Goal: Task Accomplishment & Management: Manage account settings

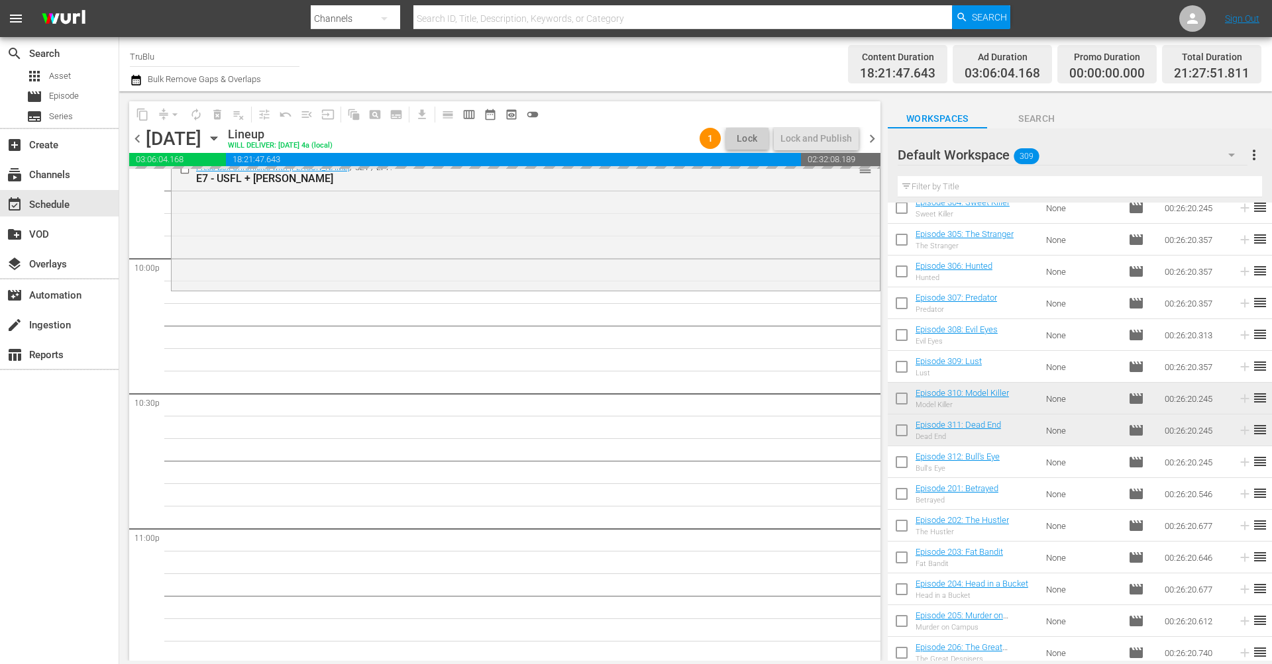
scroll to position [5855, 0]
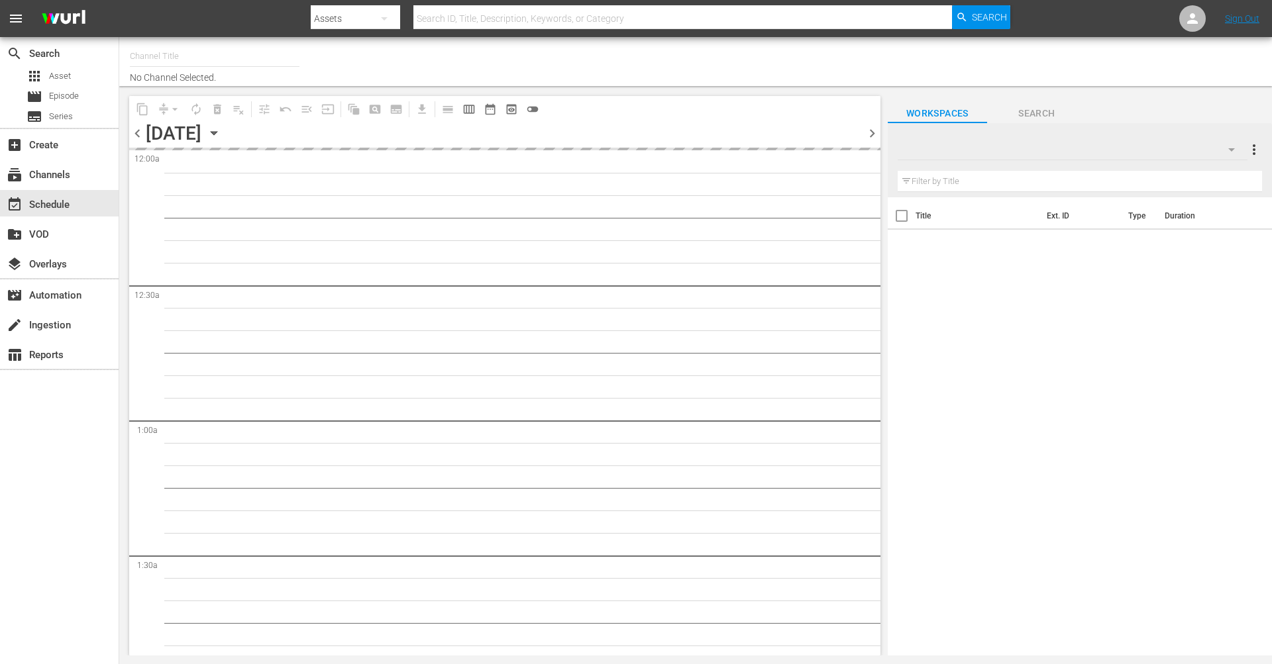
type input "TruBlu (1565)"
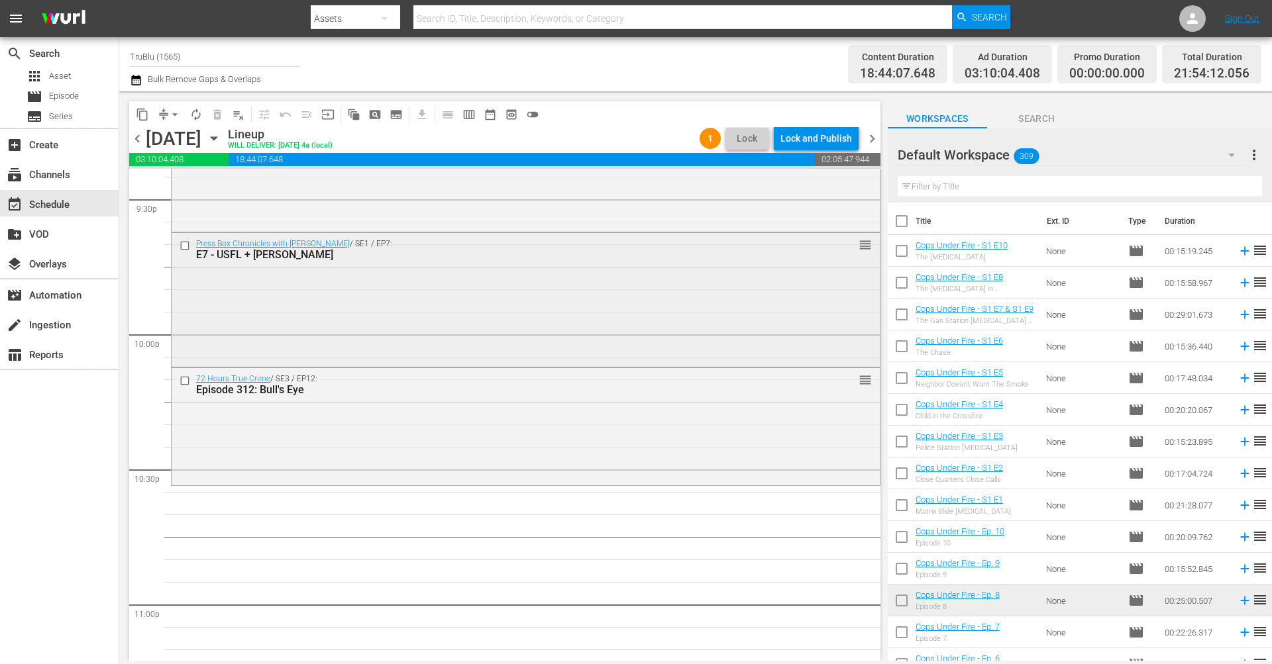
scroll to position [5798, 0]
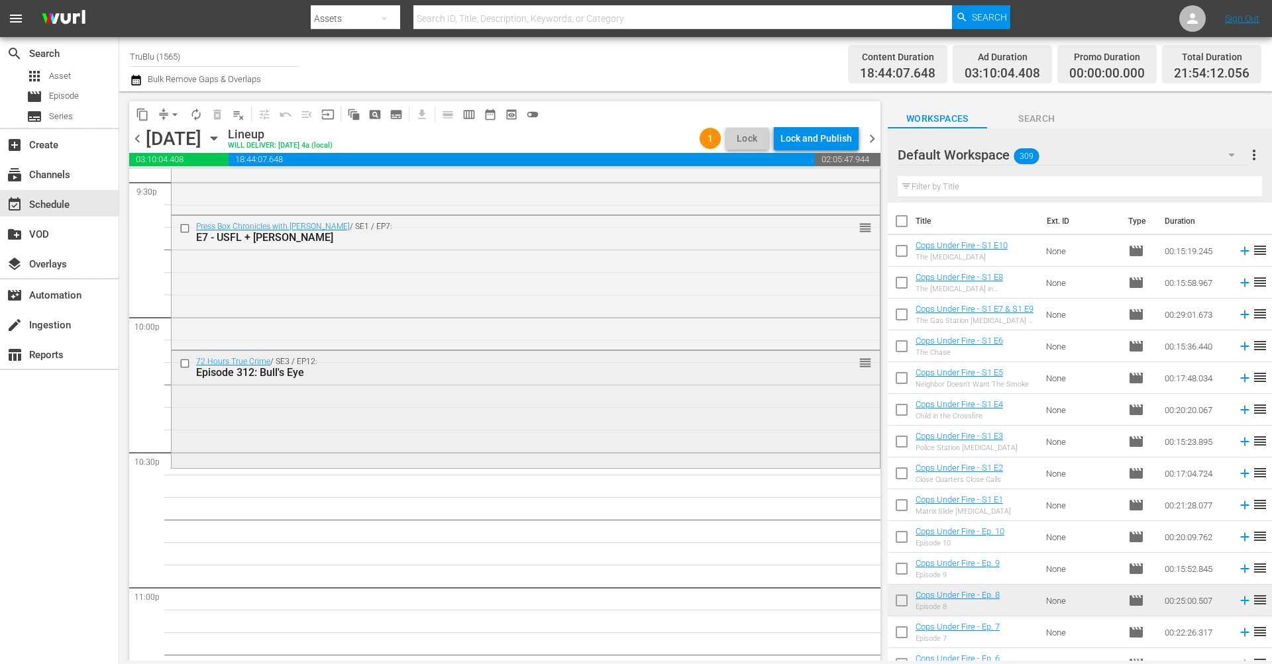
click at [679, 386] on div "72 Hours True Crime / SE3 / EP12: Episode 312: Bull's Eye reorder" at bounding box center [526, 408] width 708 height 115
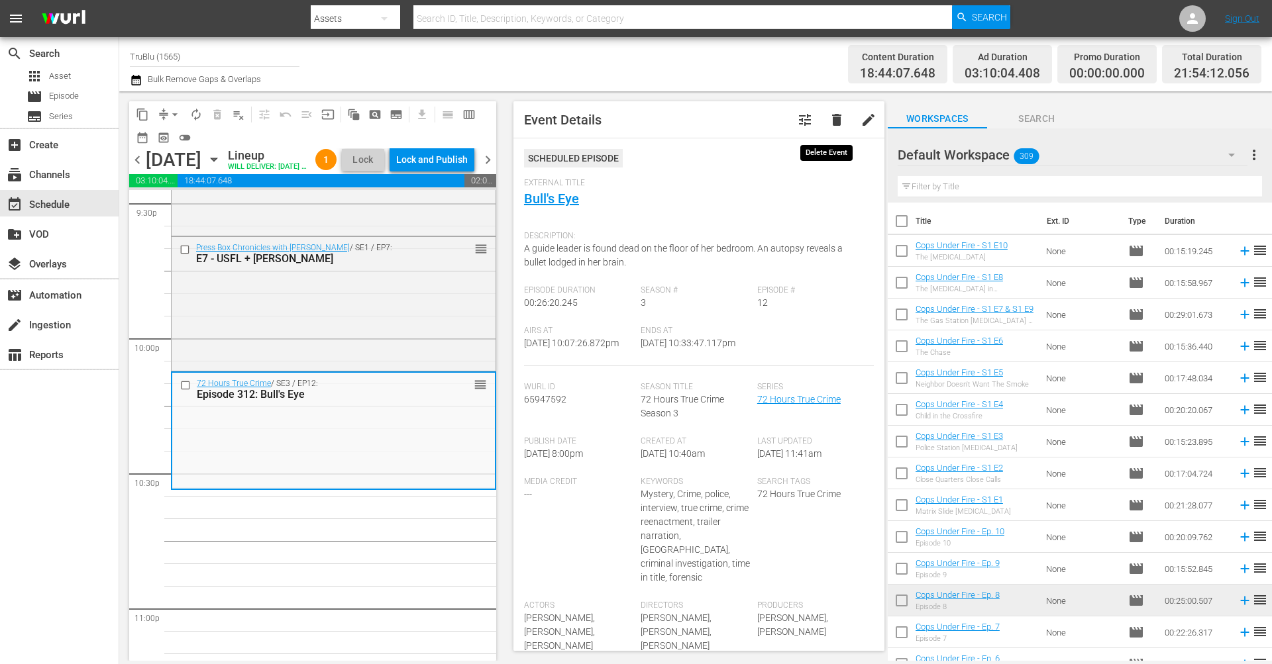
click at [829, 120] on span "delete" at bounding box center [837, 120] width 16 height 16
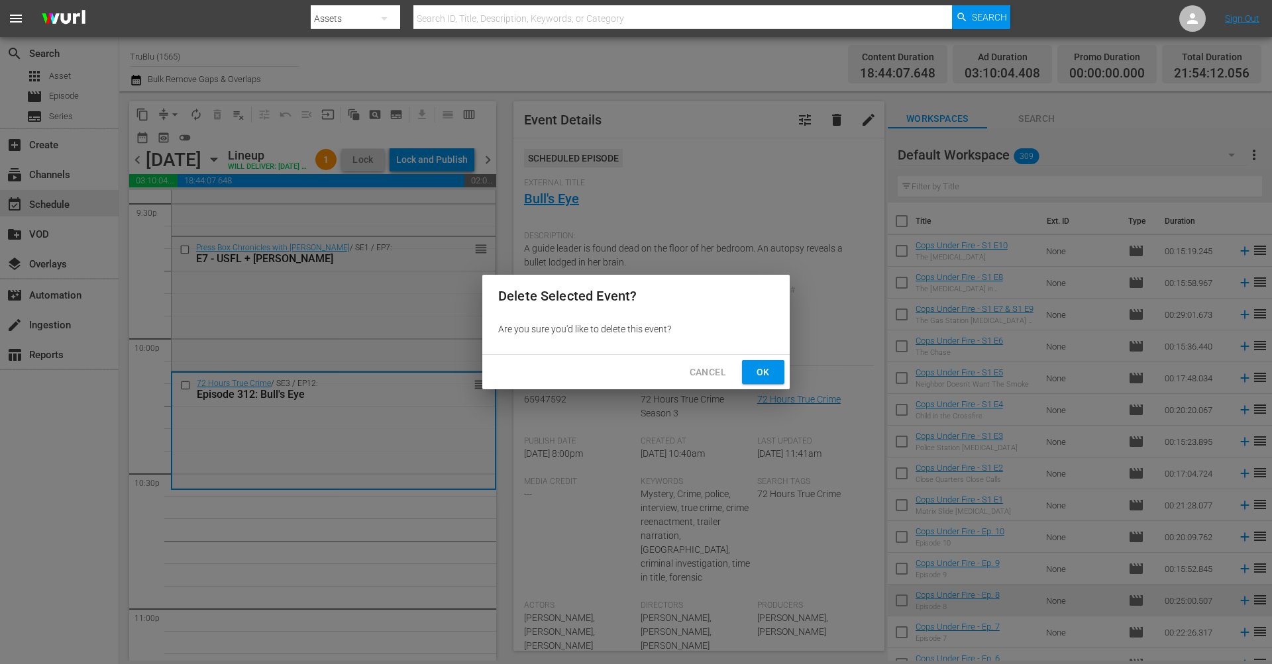
click at [772, 376] on span "Ok" at bounding box center [763, 372] width 21 height 17
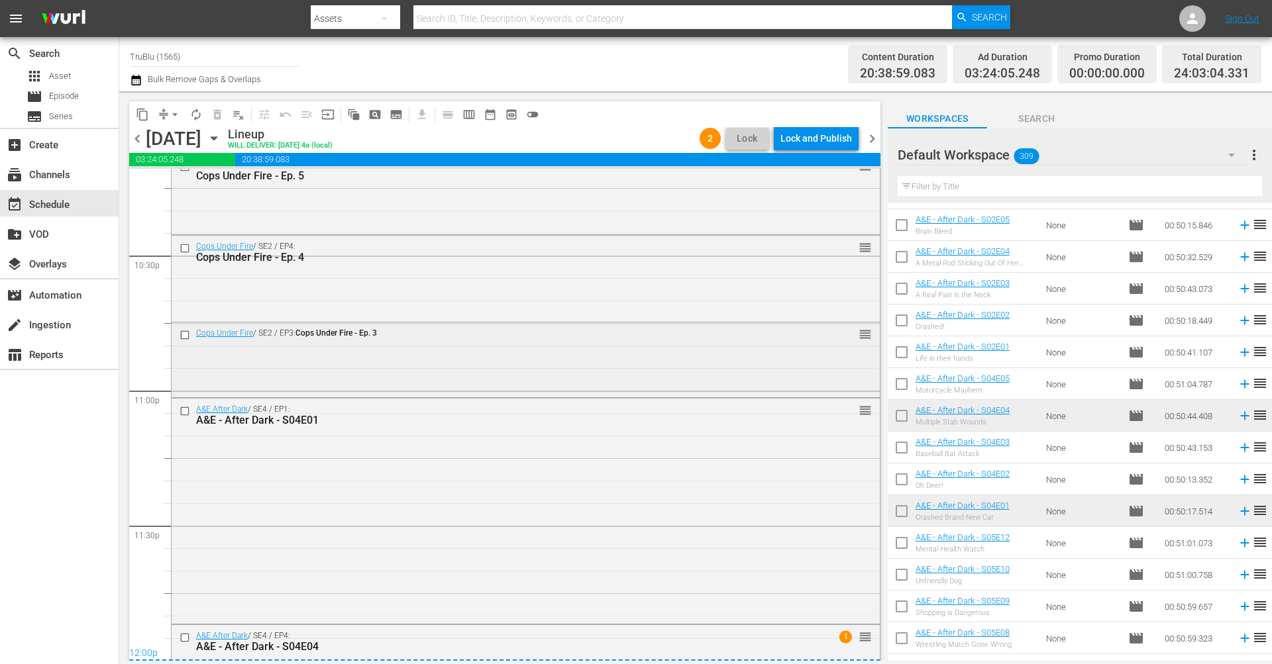
scroll to position [6187, 0]
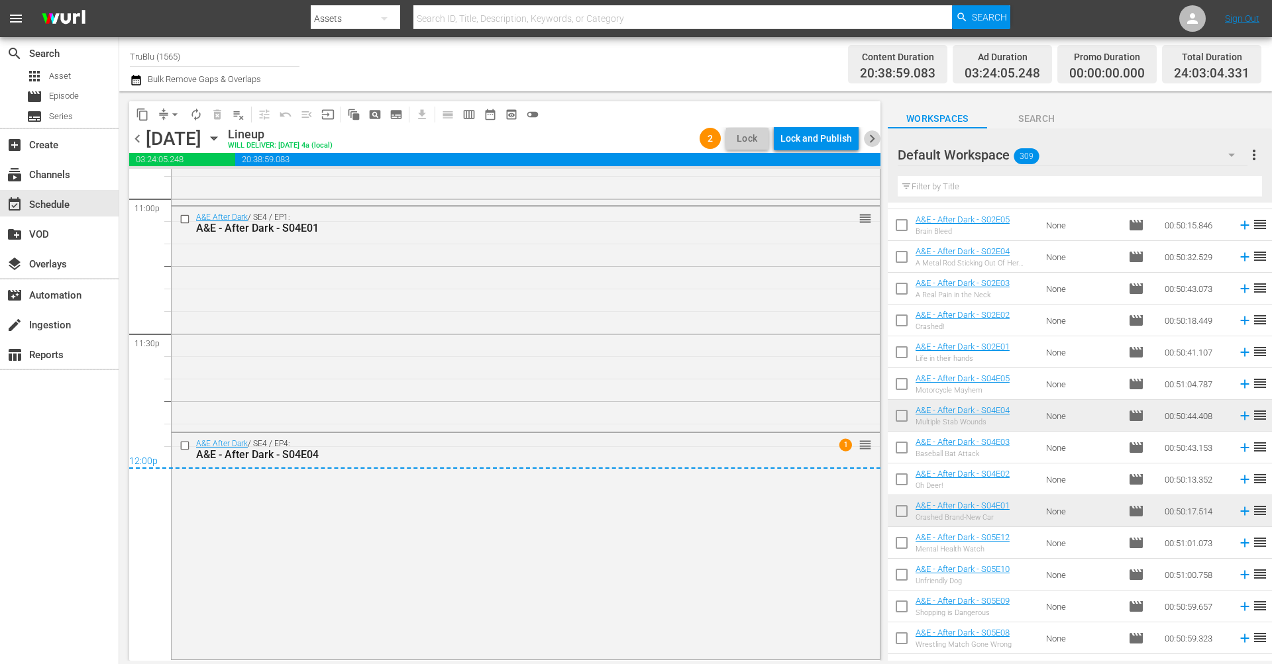
click at [875, 138] on span "chevron_right" at bounding box center [872, 139] width 17 height 17
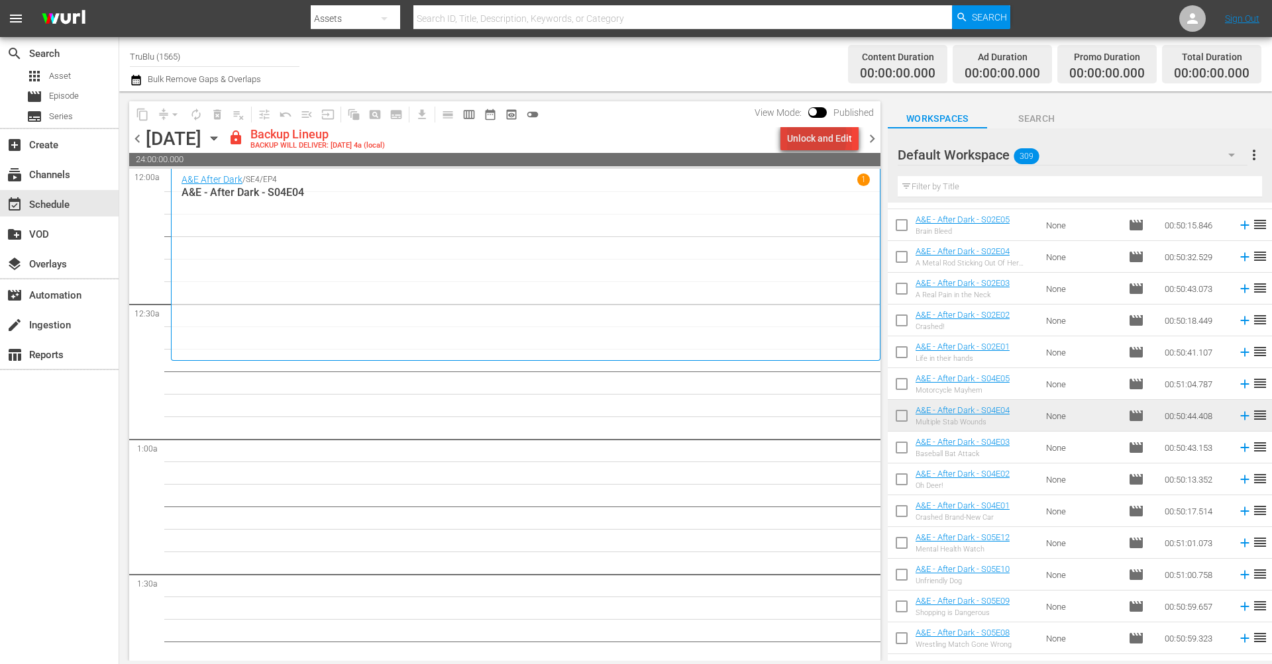
click at [807, 137] on div "Unlock and Edit" at bounding box center [819, 139] width 65 height 24
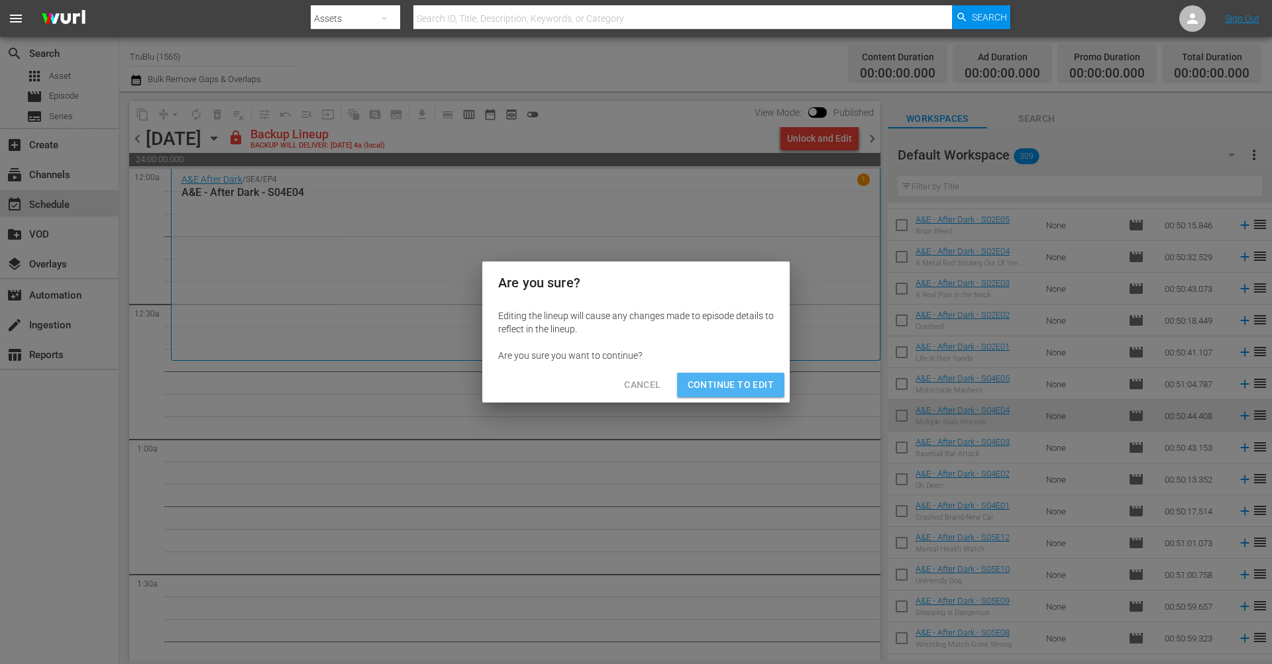
click at [748, 389] on span "Continue to Edit" at bounding box center [731, 385] width 86 height 17
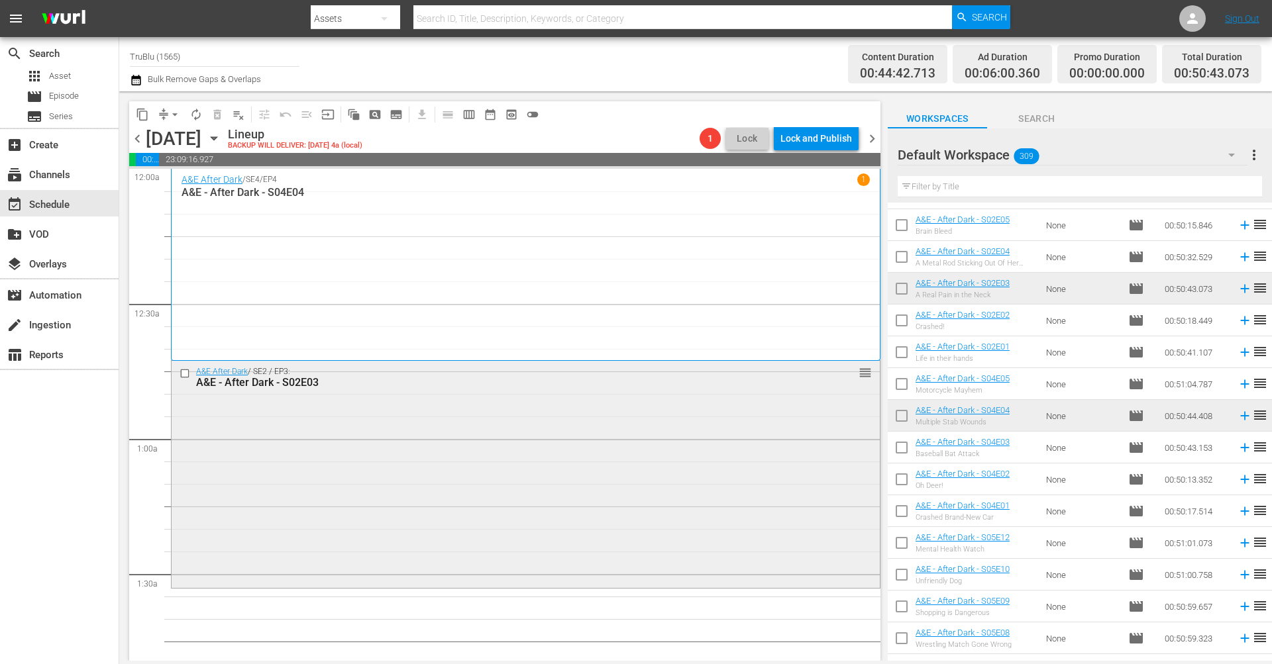
click at [341, 496] on div "A&E After Dark / SE2 / EP3: A&E - After Dark - S02E03 reorder" at bounding box center [526, 473] width 708 height 225
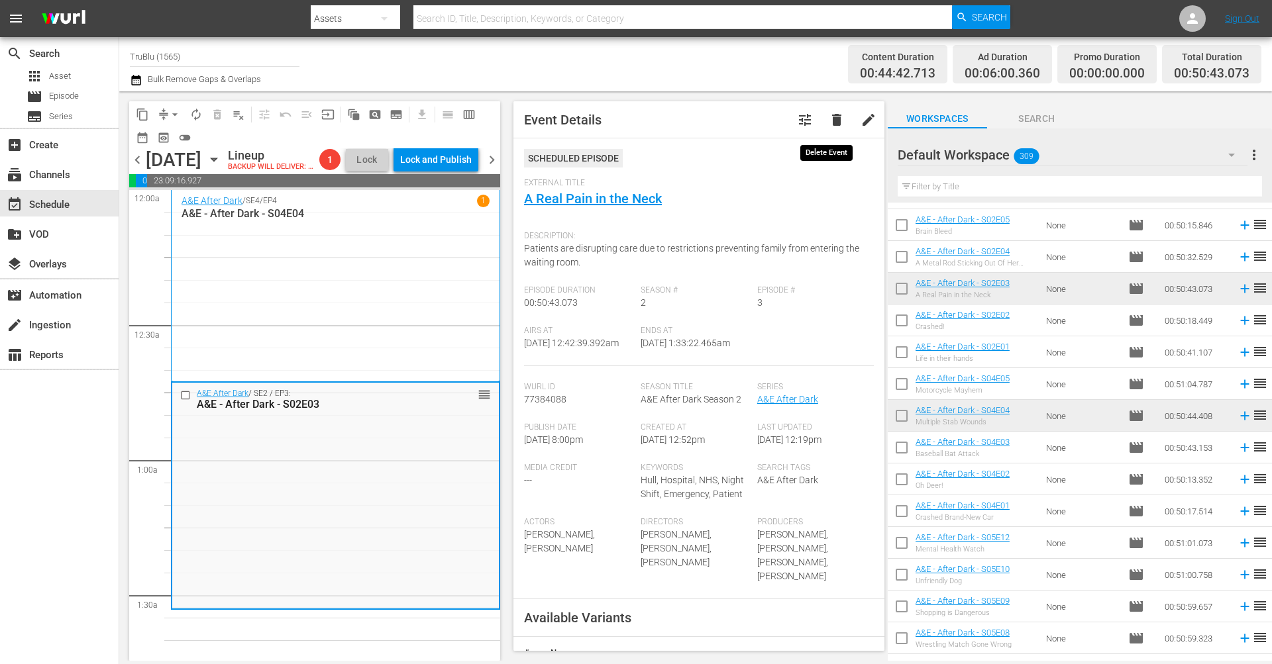
click at [829, 121] on span "delete" at bounding box center [837, 120] width 16 height 16
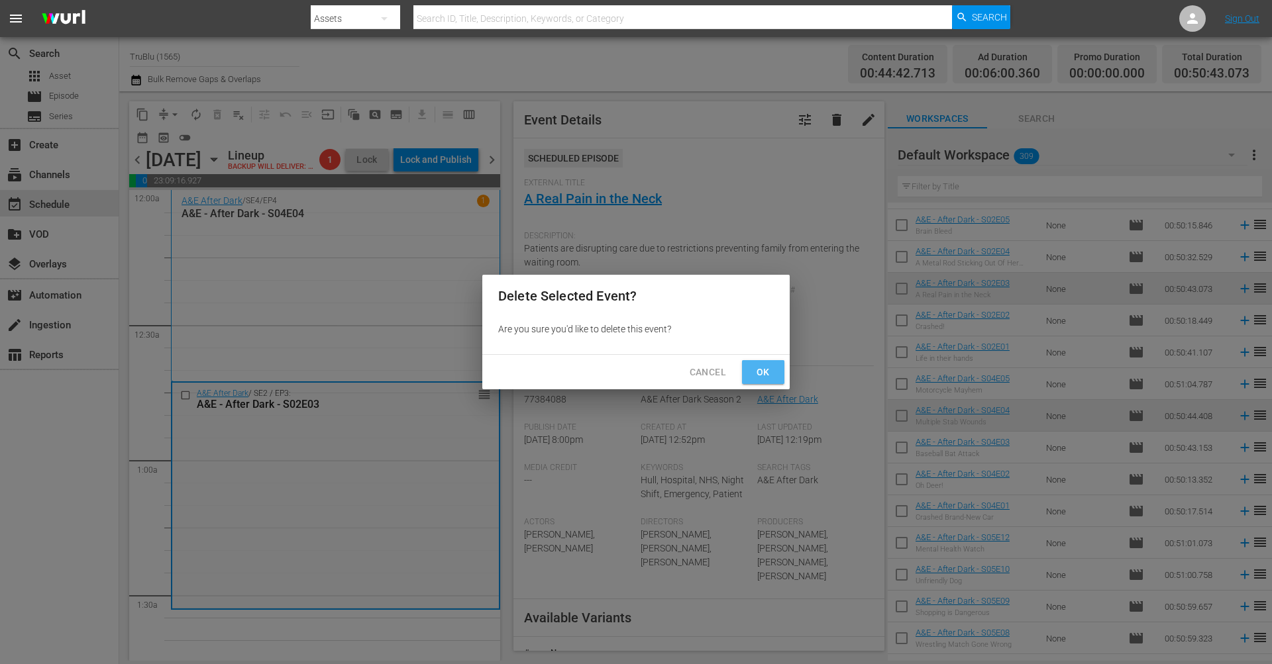
click at [756, 374] on span "Ok" at bounding box center [763, 372] width 21 height 17
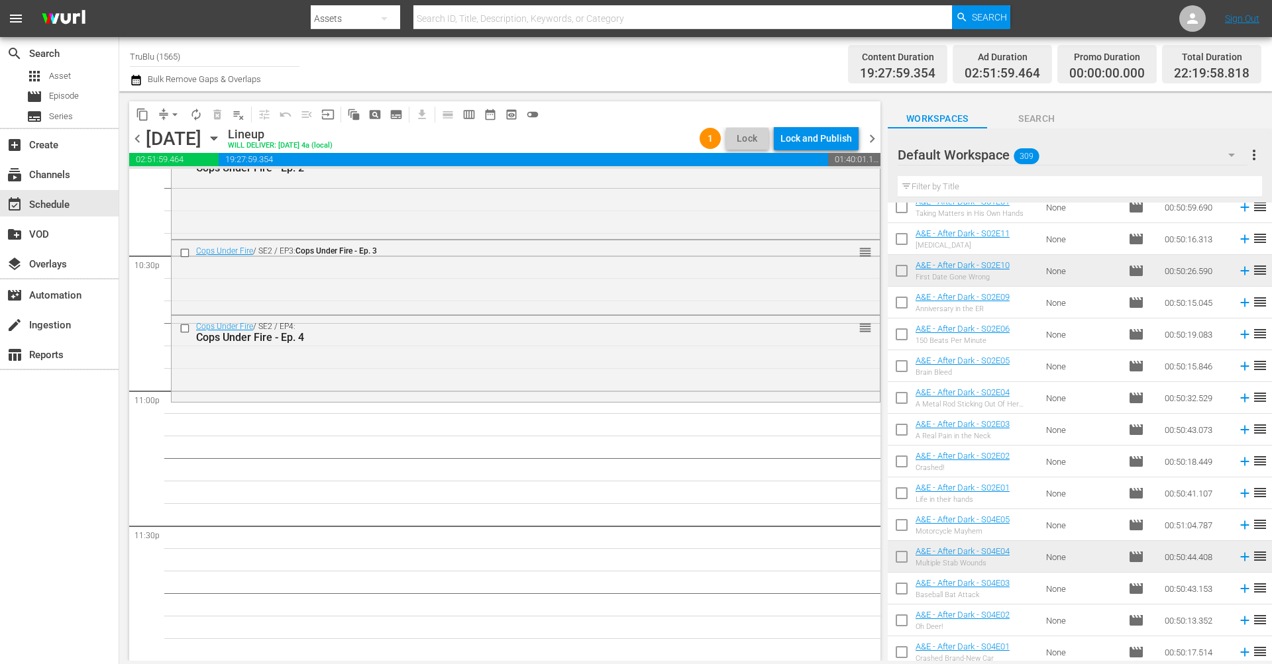
scroll to position [778, 0]
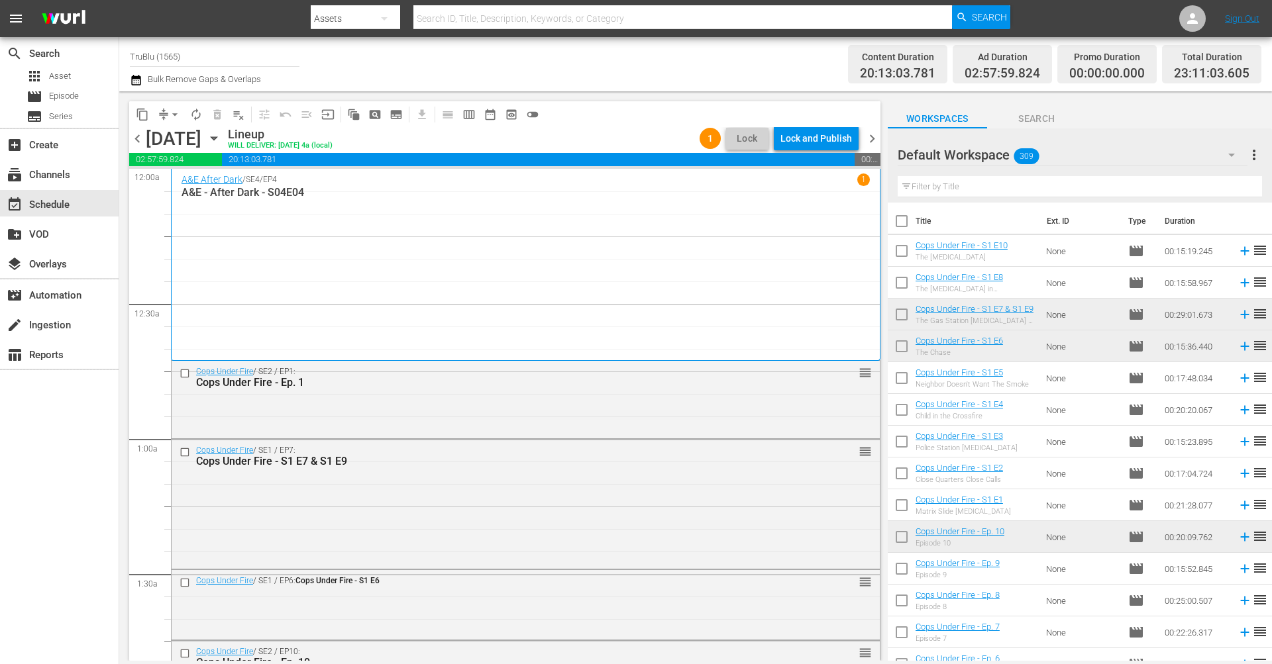
scroll to position [778, 0]
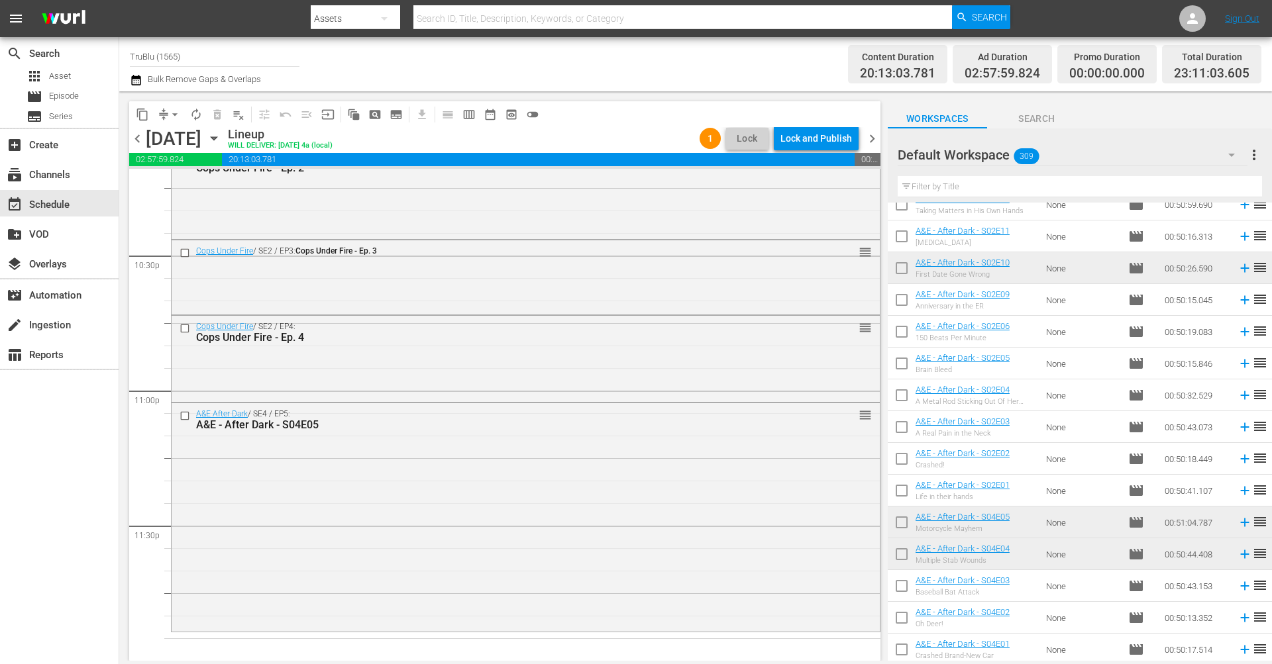
click at [1063, 401] on td "None" at bounding box center [1082, 396] width 82 height 32
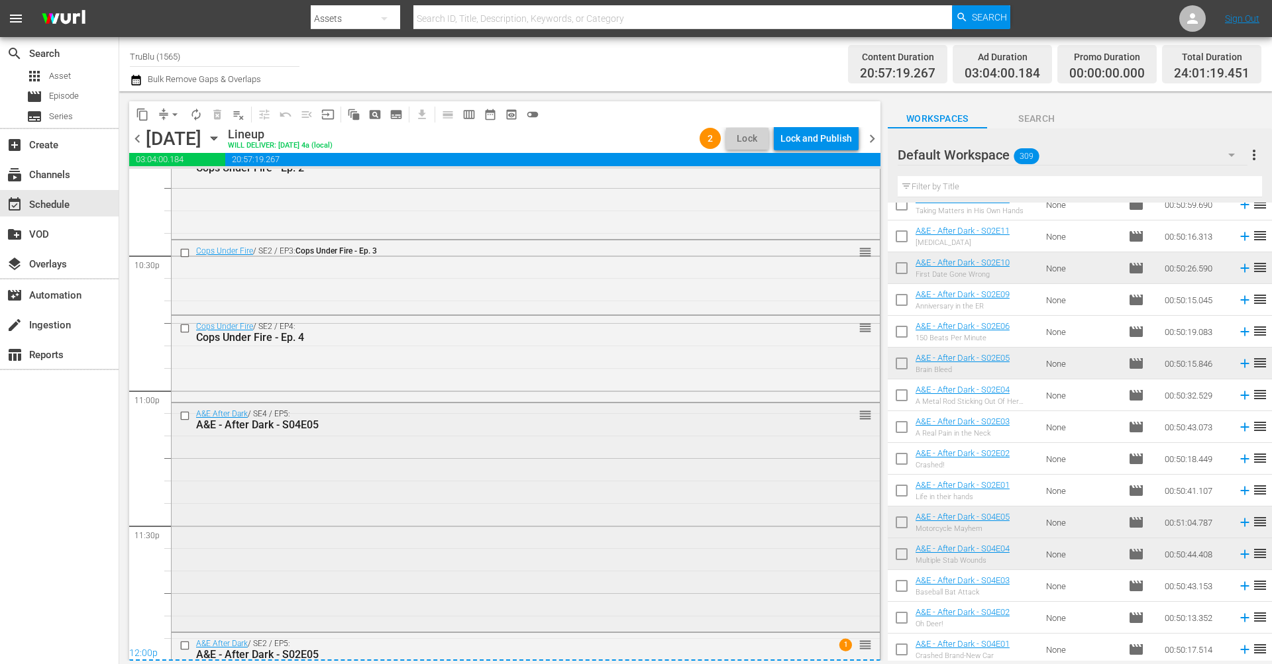
scroll to position [6193, 0]
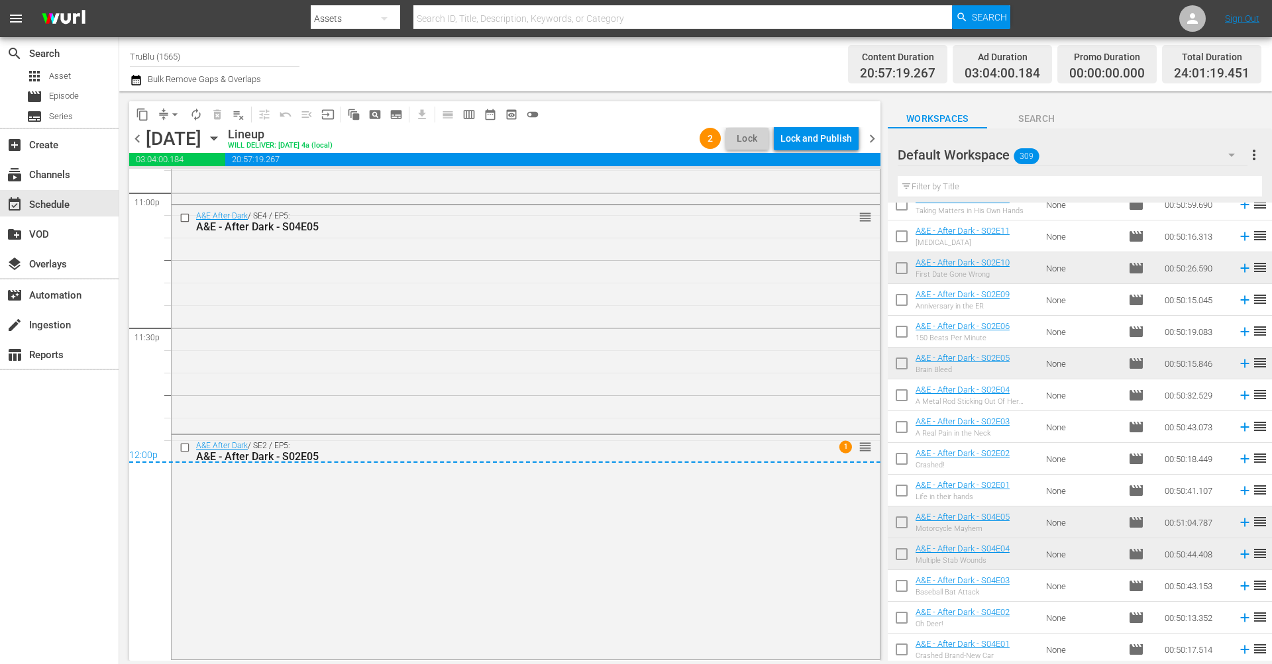
click at [871, 140] on span "chevron_right" at bounding box center [872, 139] width 17 height 17
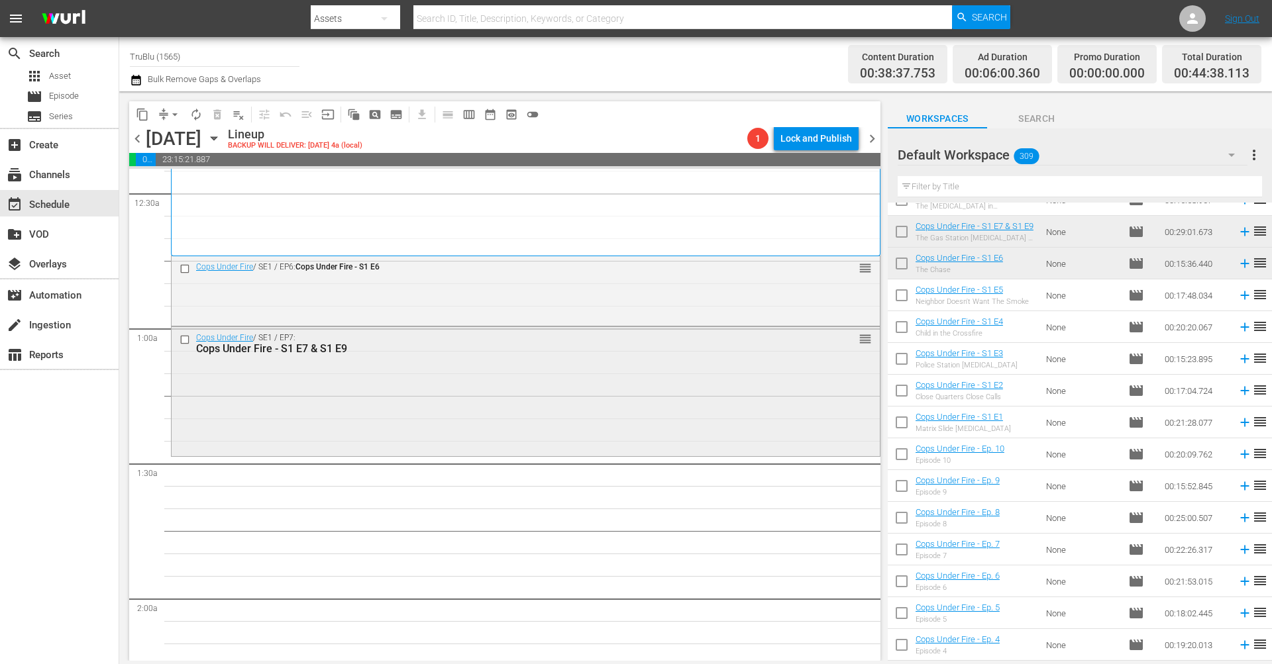
scroll to position [113, 0]
